Goal: Transaction & Acquisition: Download file/media

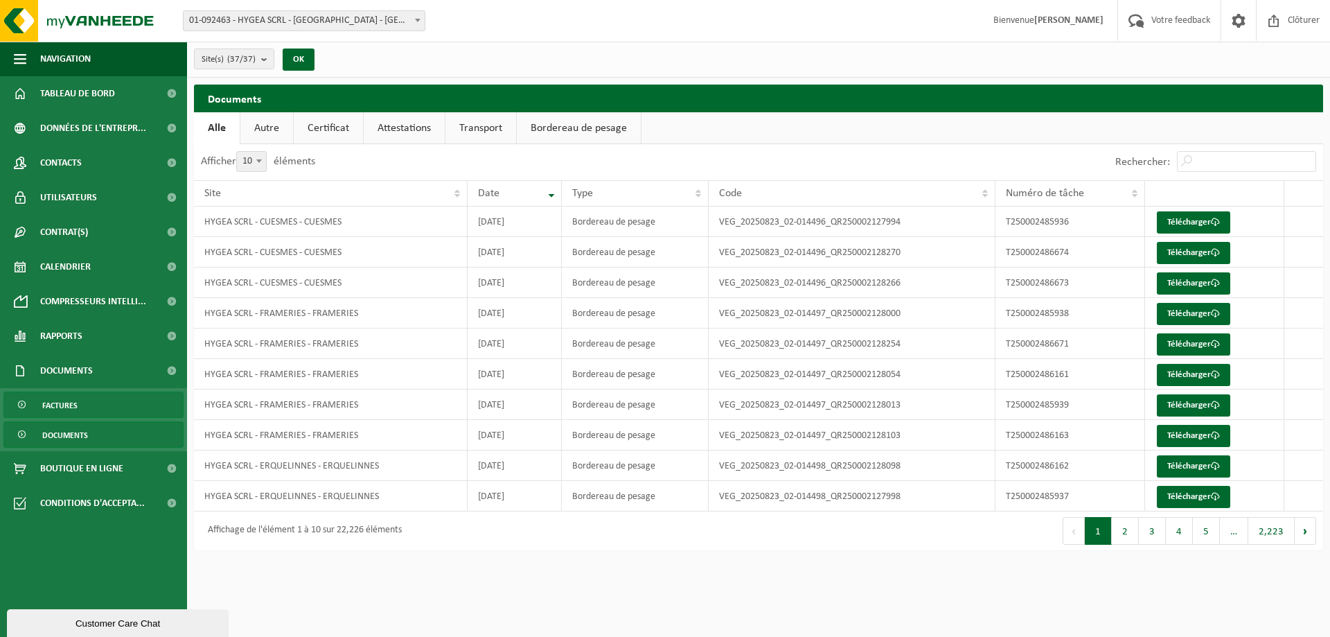
click at [65, 402] on span "Factures" at bounding box center [59, 405] width 35 height 26
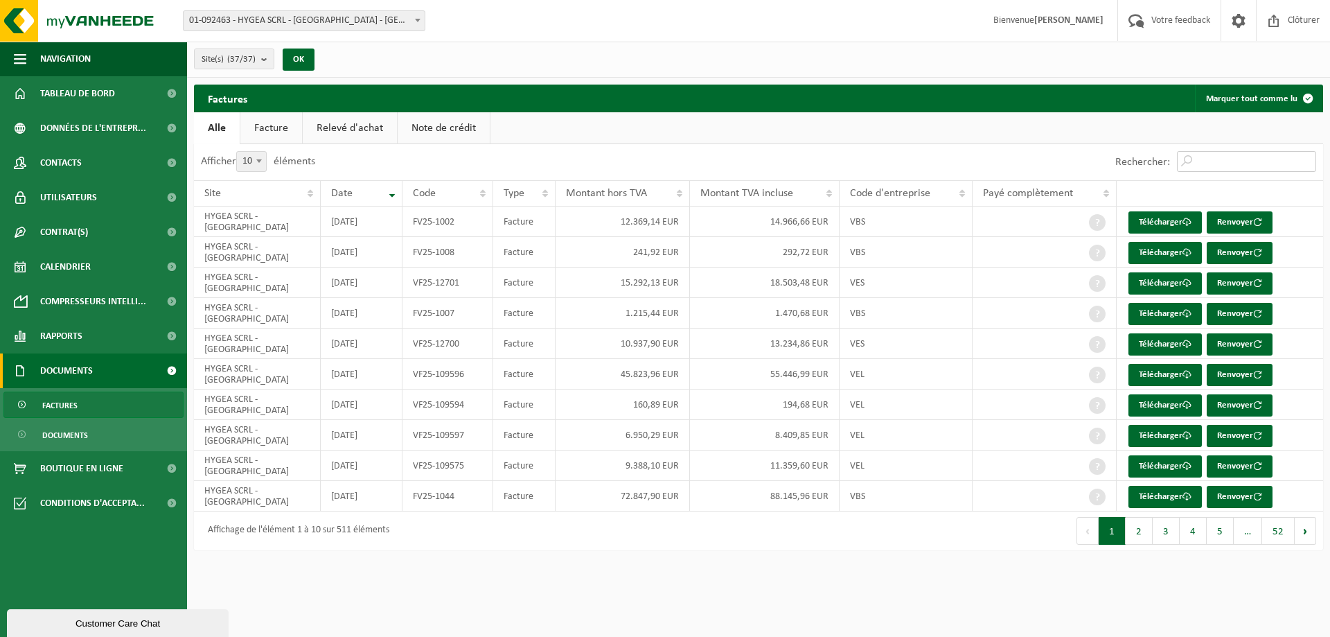
click at [1208, 166] on input "Rechercher:" at bounding box center [1246, 161] width 139 height 21
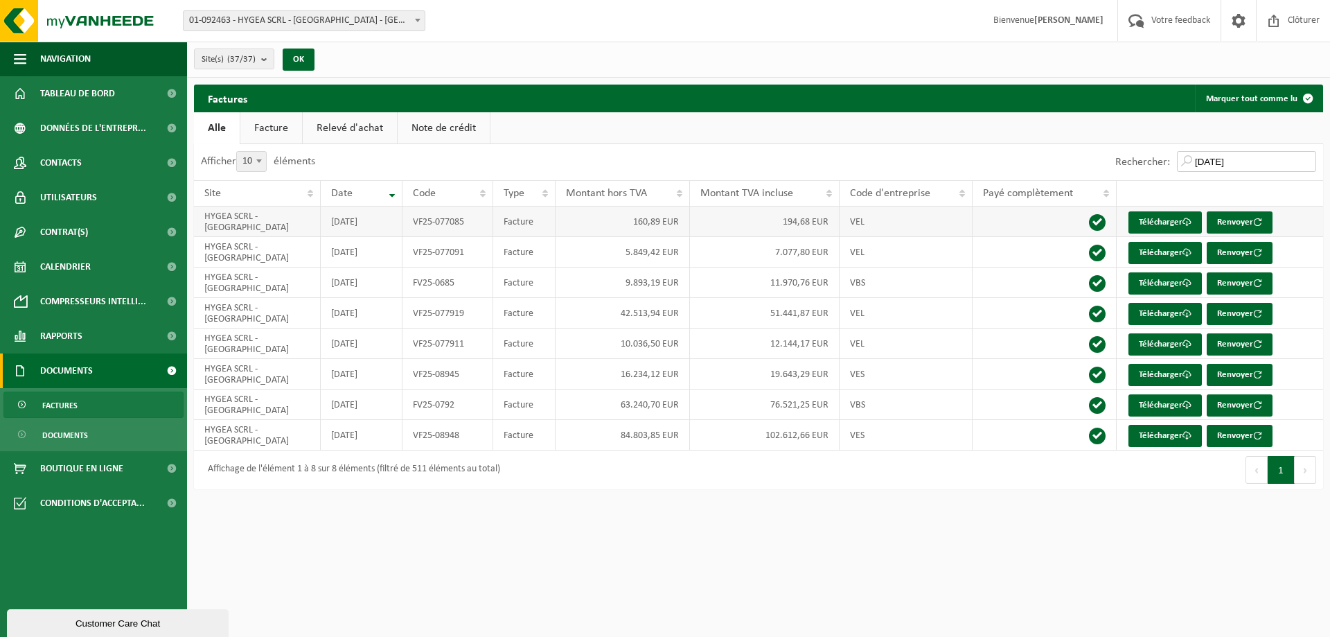
type input "2025-05-31"
click at [811, 224] on td "194,68 EUR" at bounding box center [764, 221] width 149 height 30
click at [1139, 257] on link "Télécharger" at bounding box center [1164, 253] width 73 height 22
click at [1155, 281] on link "Télécharger" at bounding box center [1164, 283] width 73 height 22
click at [1163, 312] on link "Télécharger" at bounding box center [1164, 314] width 73 height 22
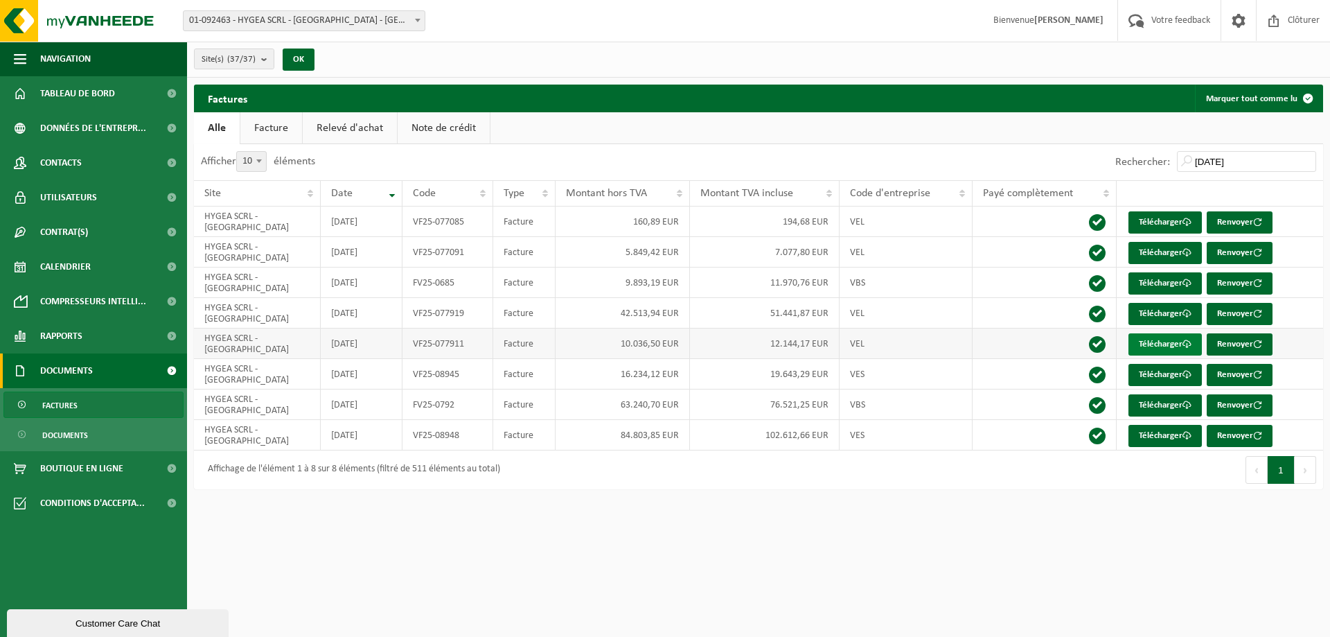
click at [1141, 343] on link "Télécharger" at bounding box center [1164, 344] width 73 height 22
click at [1142, 221] on link "Télécharger" at bounding box center [1164, 222] width 73 height 22
